Goal: Task Accomplishment & Management: Manage account settings

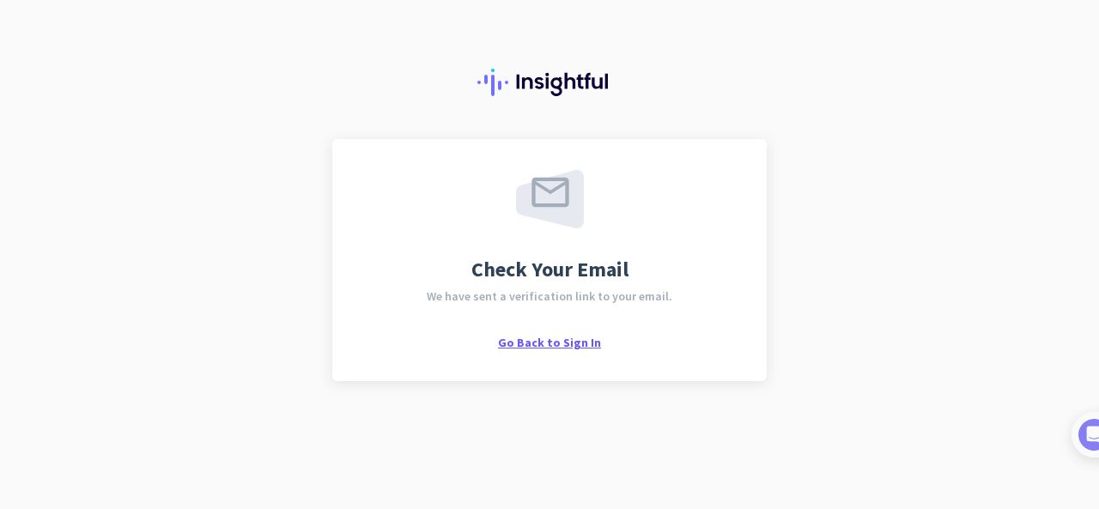
click at [551, 337] on span "Go Back to Sign In" at bounding box center [549, 342] width 103 height 15
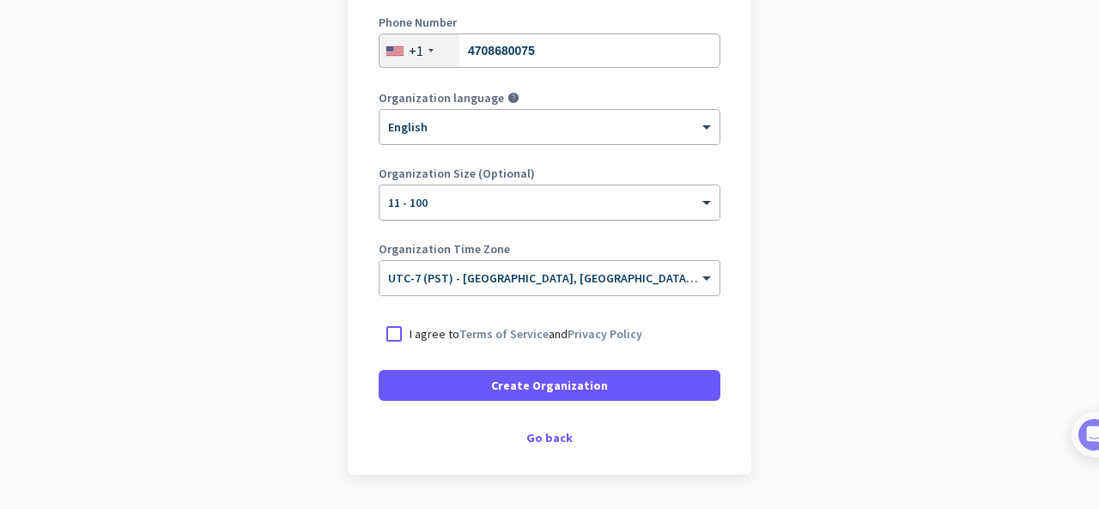
scroll to position [343, 0]
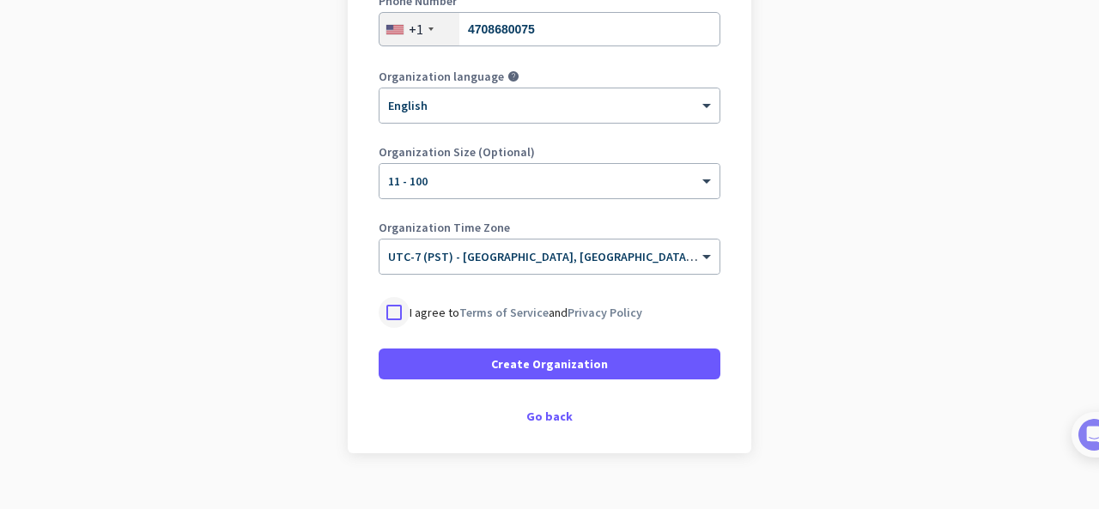
click at [395, 306] on div at bounding box center [394, 312] width 31 height 31
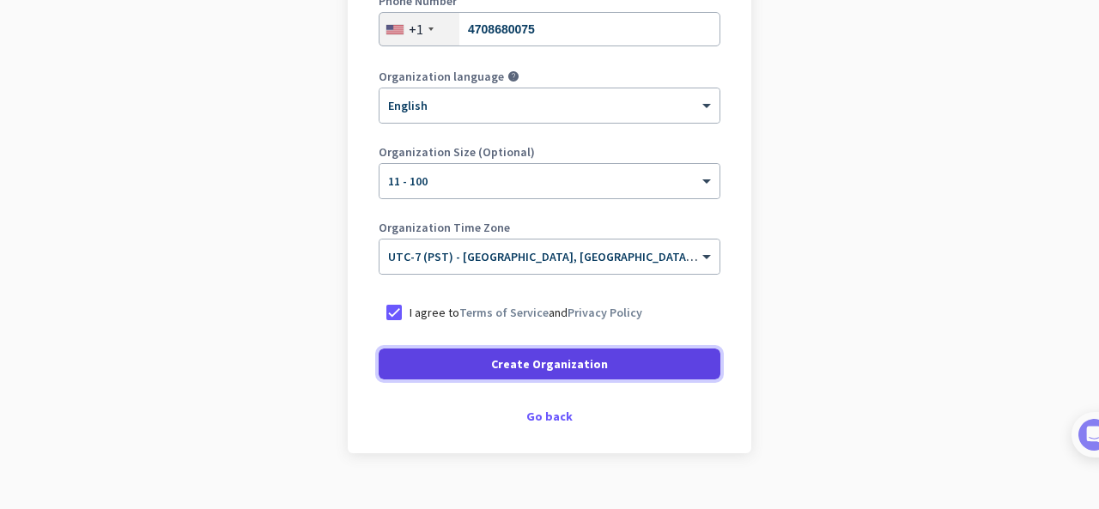
click at [502, 359] on span "Create Organization" at bounding box center [549, 363] width 117 height 17
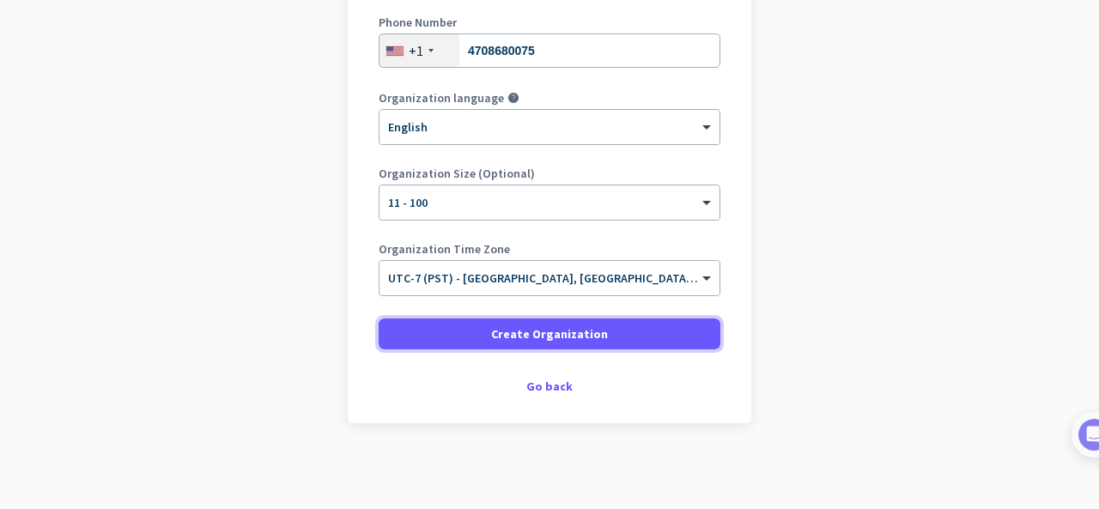
scroll to position [321, 0]
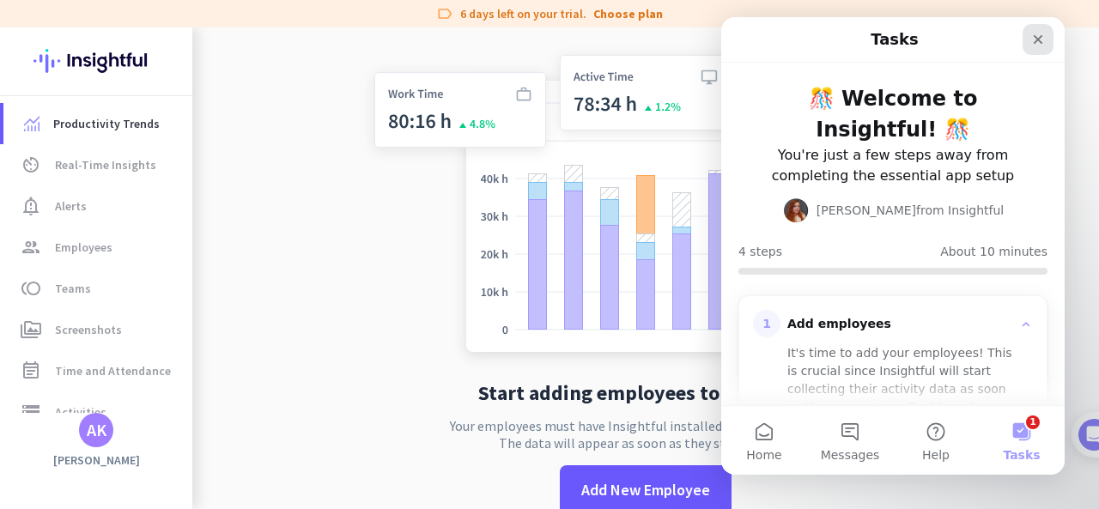
click at [1041, 44] on icon "Close" at bounding box center [1038, 40] width 14 height 14
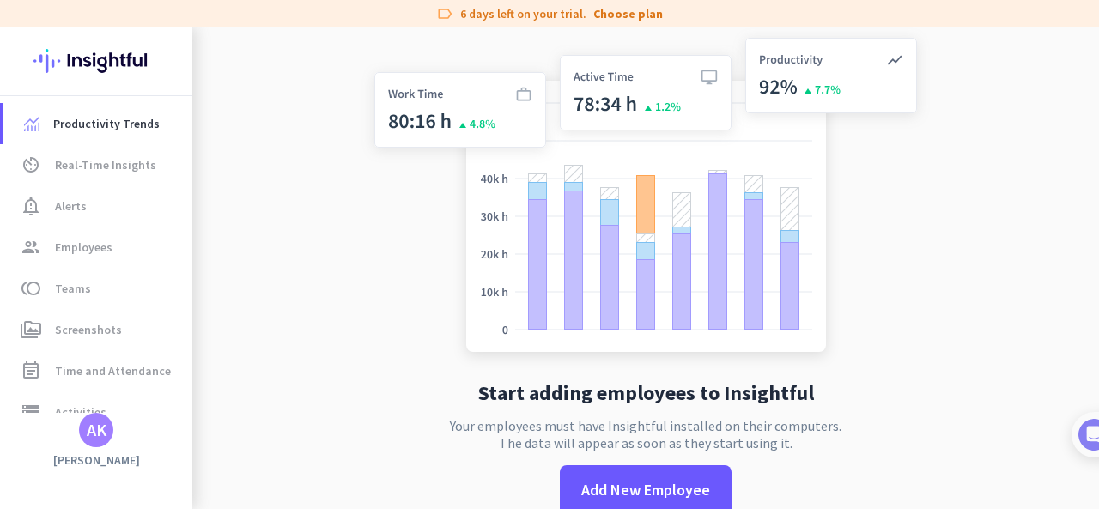
click at [428, 222] on img at bounding box center [645, 198] width 568 height 342
click at [103, 133] on span "Productivity Trends" at bounding box center [106, 123] width 106 height 21
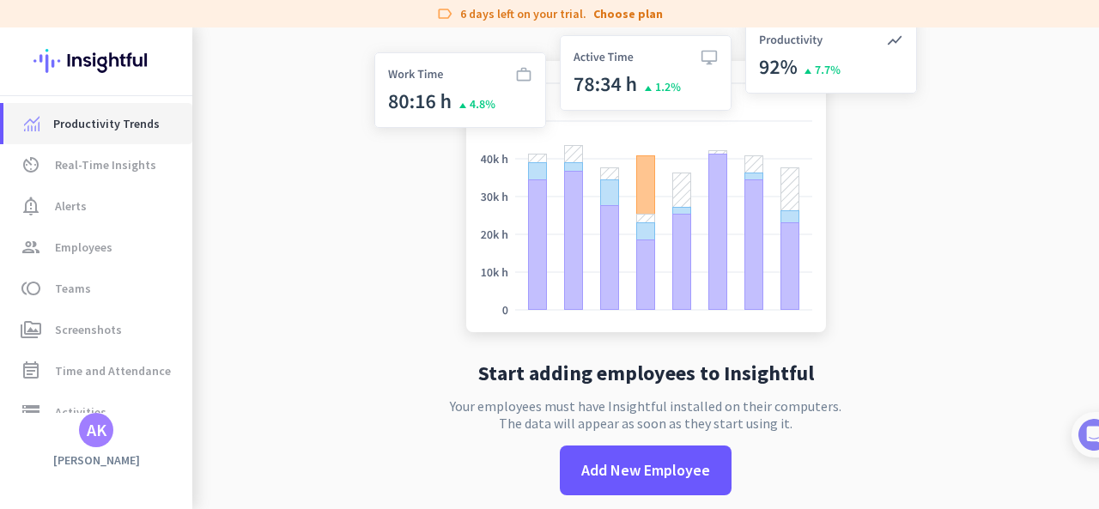
scroll to position [33, 0]
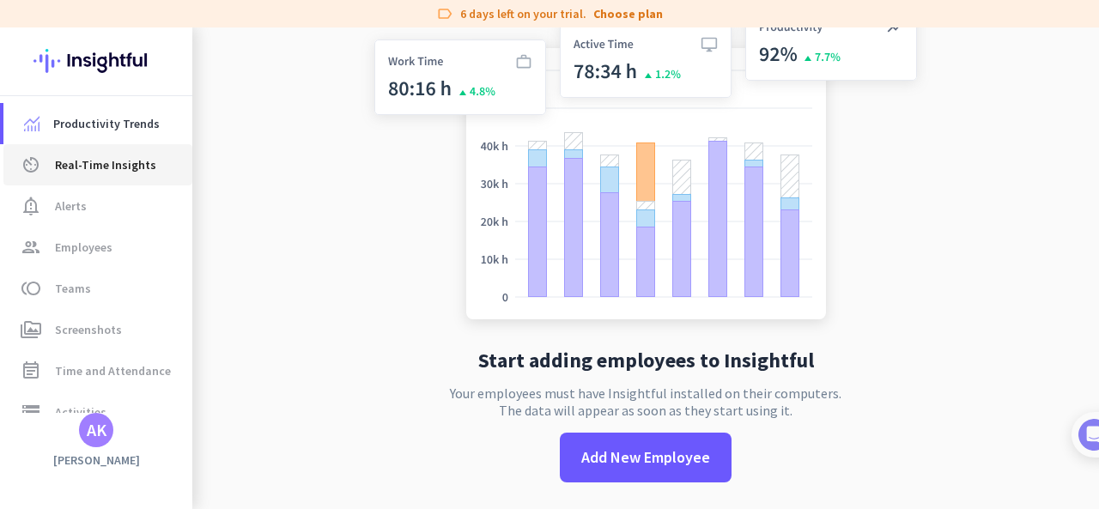
click at [131, 153] on link "av_timer Real-Time Insights" at bounding box center [97, 164] width 189 height 41
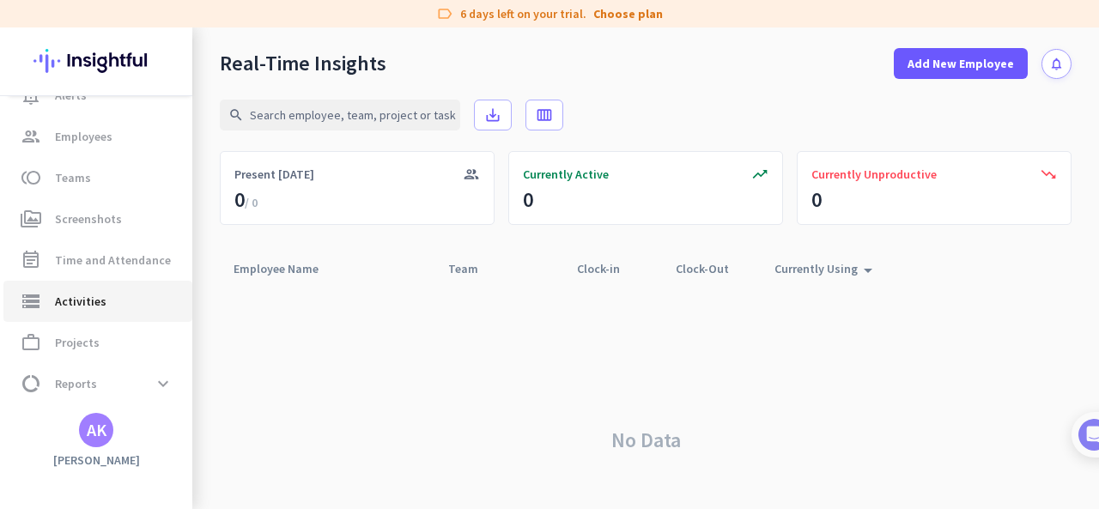
scroll to position [149, 0]
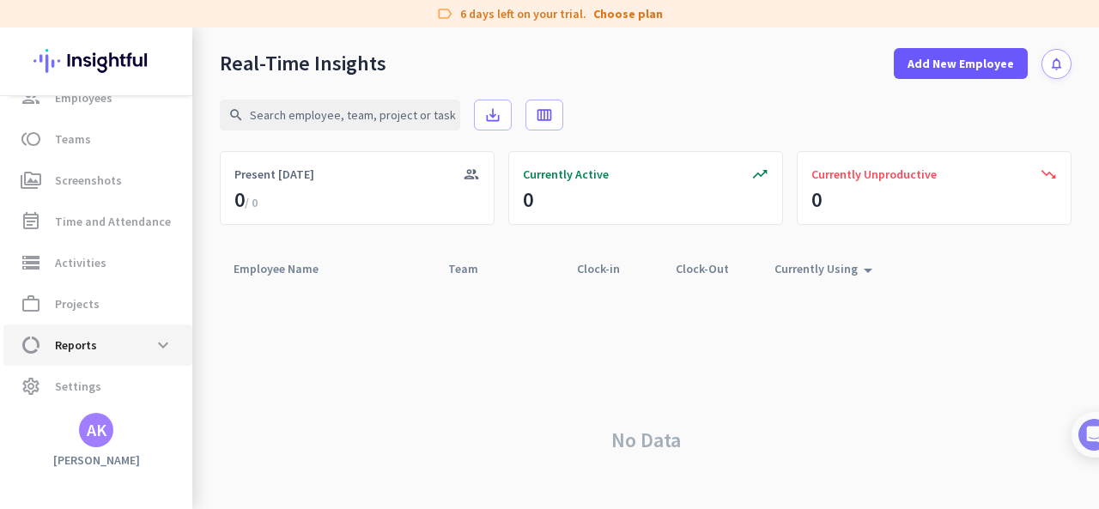
click at [110, 331] on span "data_usage Reports expand_more" at bounding box center [97, 345] width 161 height 31
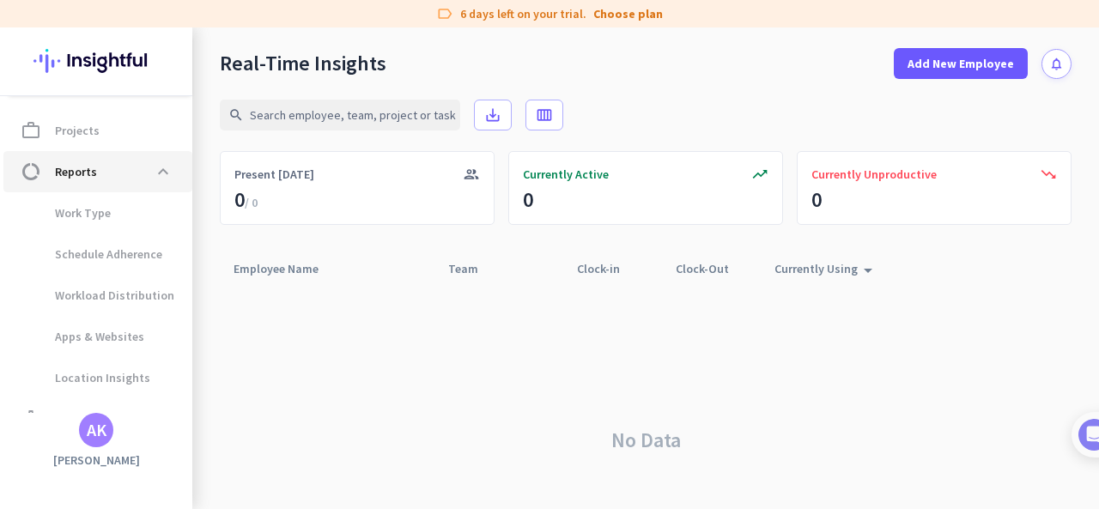
scroll to position [355, 0]
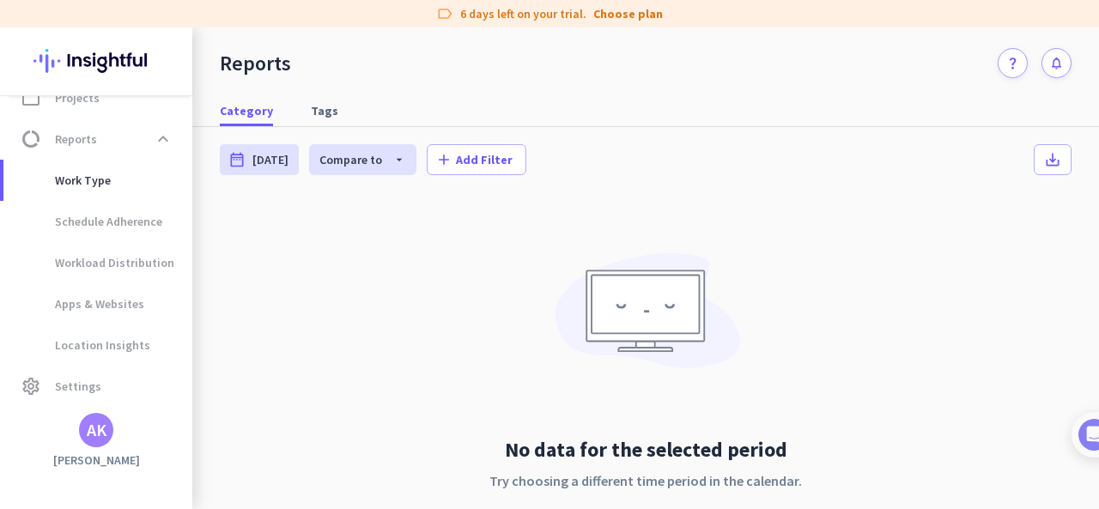
click at [447, 252] on div "No data for the selected period Try choosing a different time period in the cal…" at bounding box center [646, 387] width 852 height 380
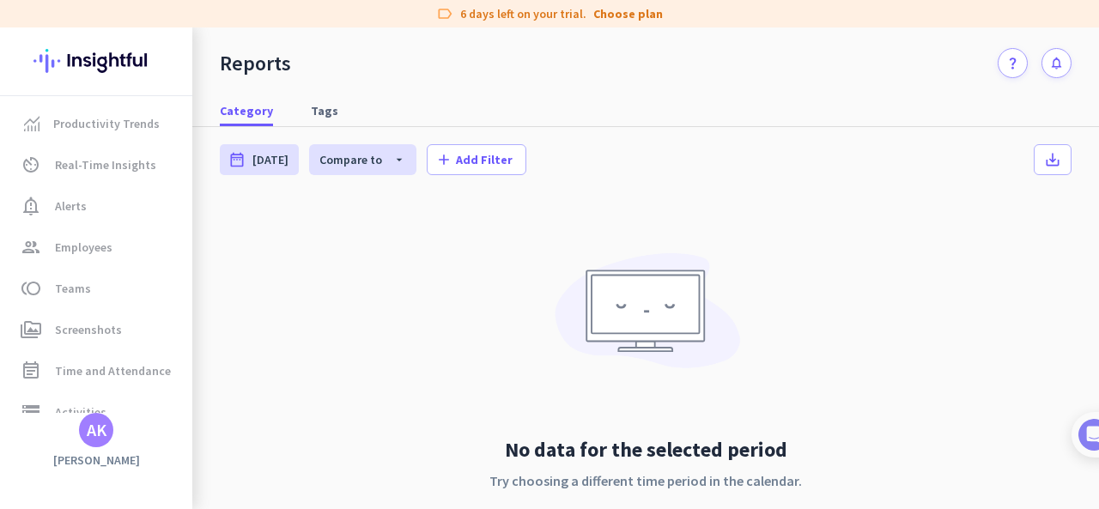
click at [125, 67] on img at bounding box center [95, 60] width 125 height 67
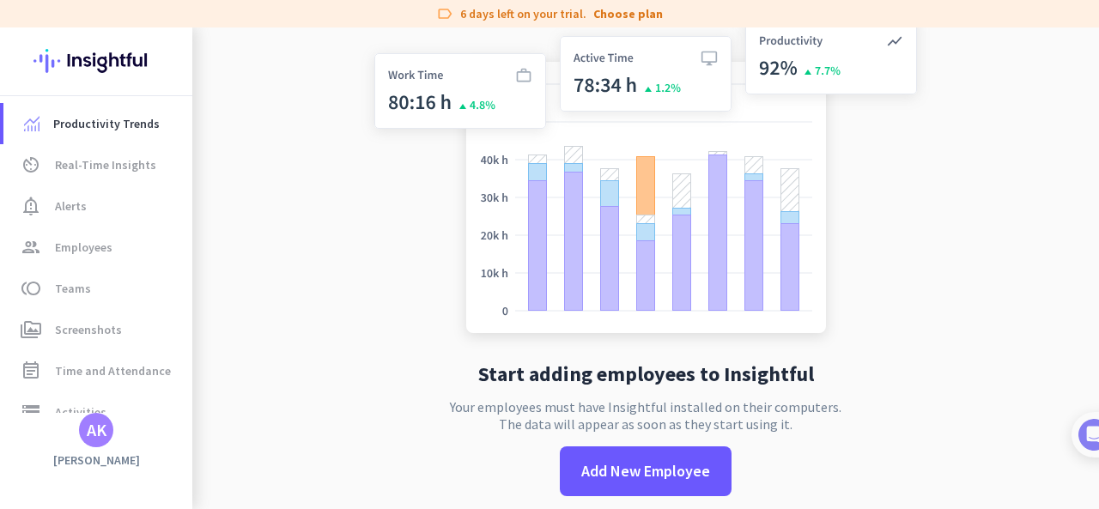
scroll to position [33, 0]
